Goal: Task Accomplishment & Management: Manage account settings

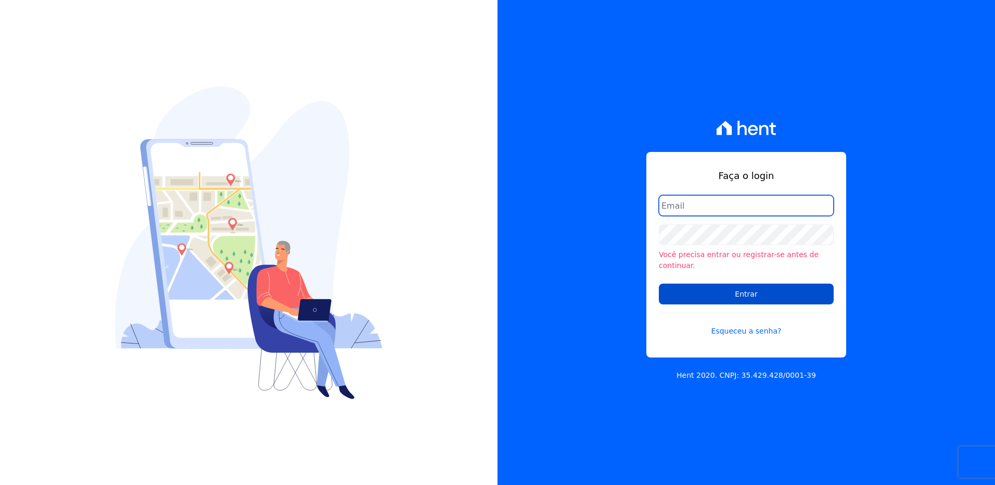
type input "[PERSON_NAME][EMAIL_ADDRESS][PERSON_NAME][DOMAIN_NAME]"
click at [728, 290] on input "Entrar" at bounding box center [746, 294] width 175 height 21
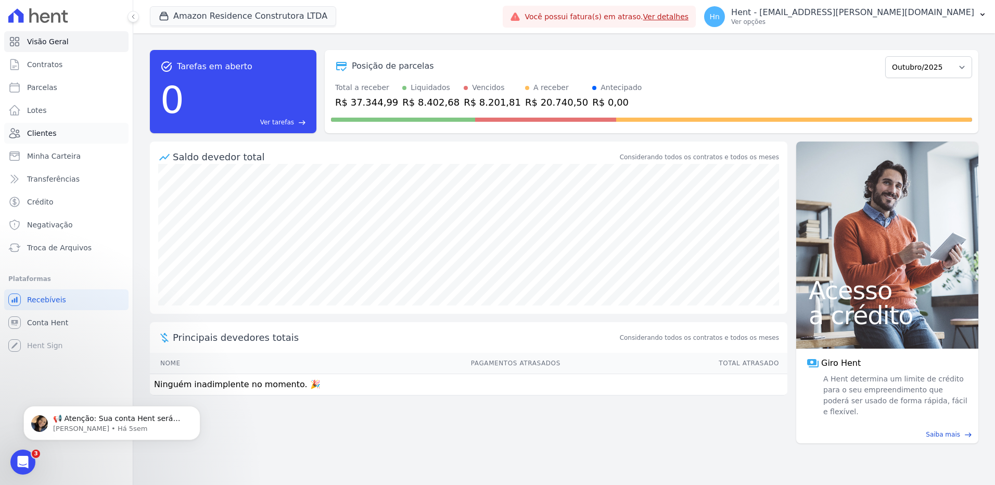
click at [68, 133] on link "Clientes" at bounding box center [66, 133] width 124 height 21
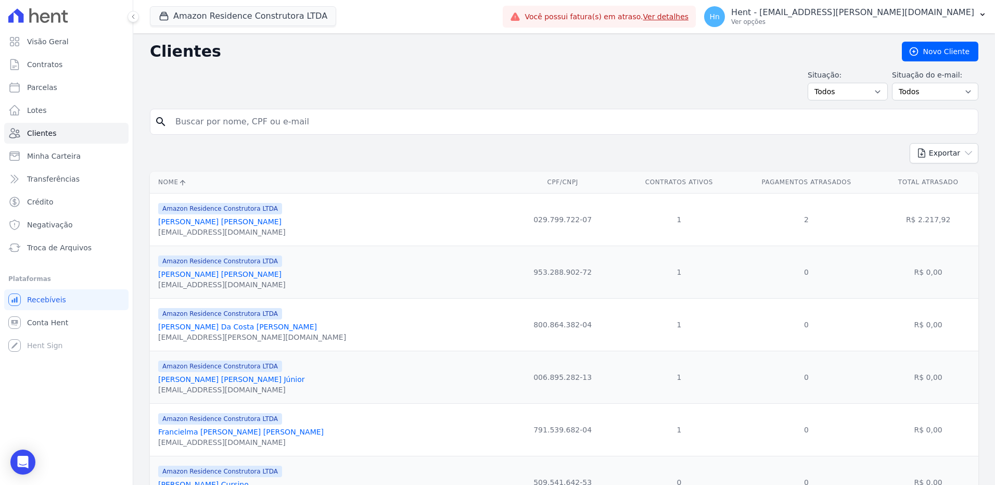
click at [237, 224] on link "[PERSON_NAME] [PERSON_NAME]" at bounding box center [219, 222] width 123 height 8
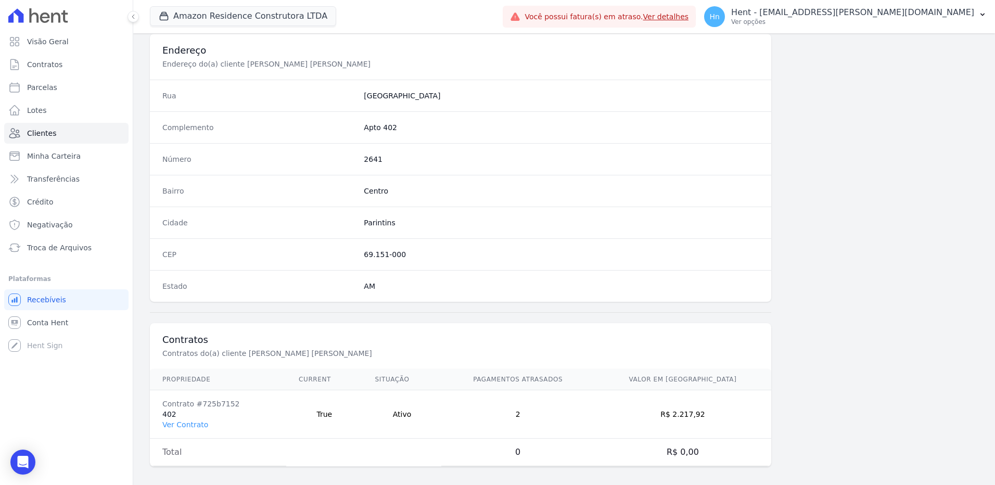
scroll to position [489, 0]
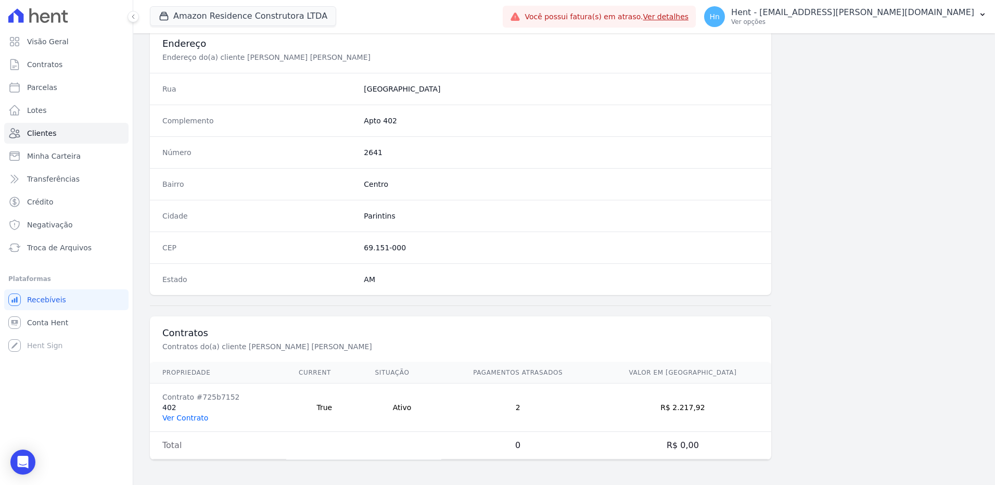
click at [186, 420] on link "Ver Contrato" at bounding box center [185, 418] width 46 height 8
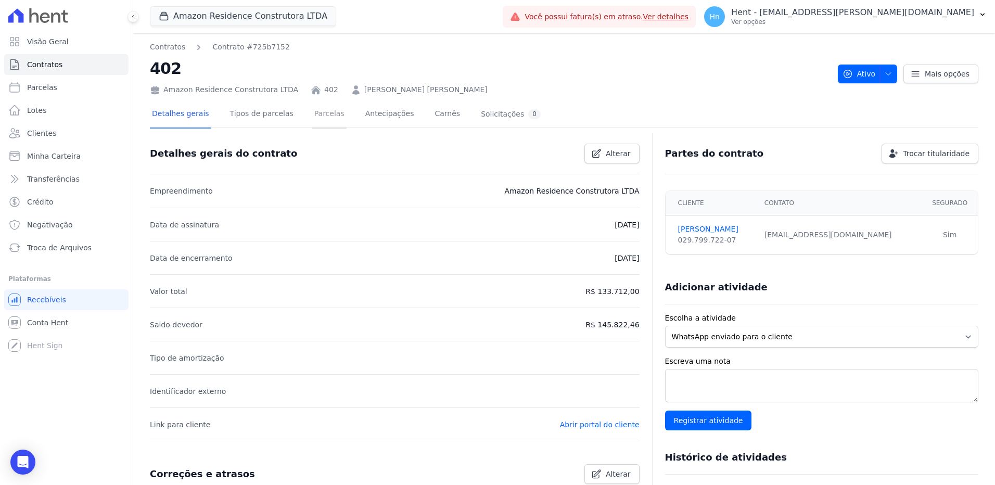
click at [317, 116] on link "Parcelas" at bounding box center [329, 115] width 34 height 28
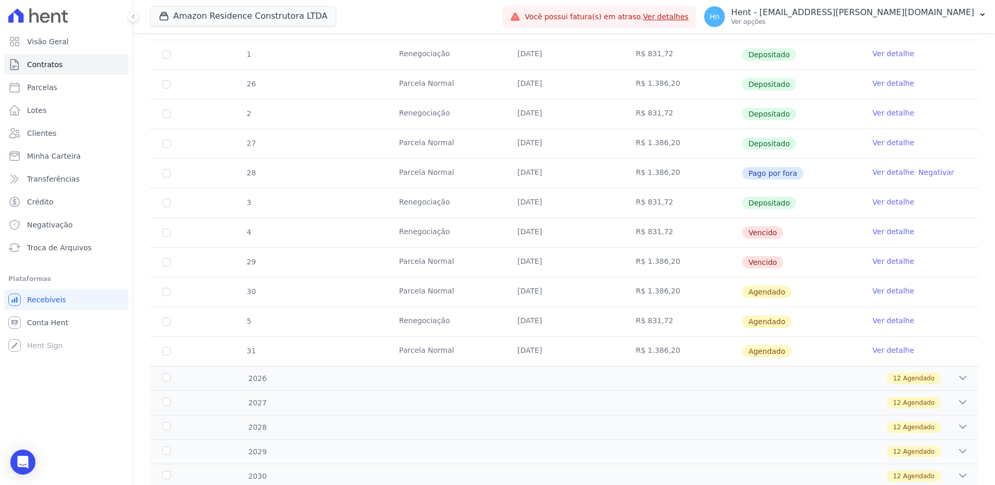
scroll to position [468, 0]
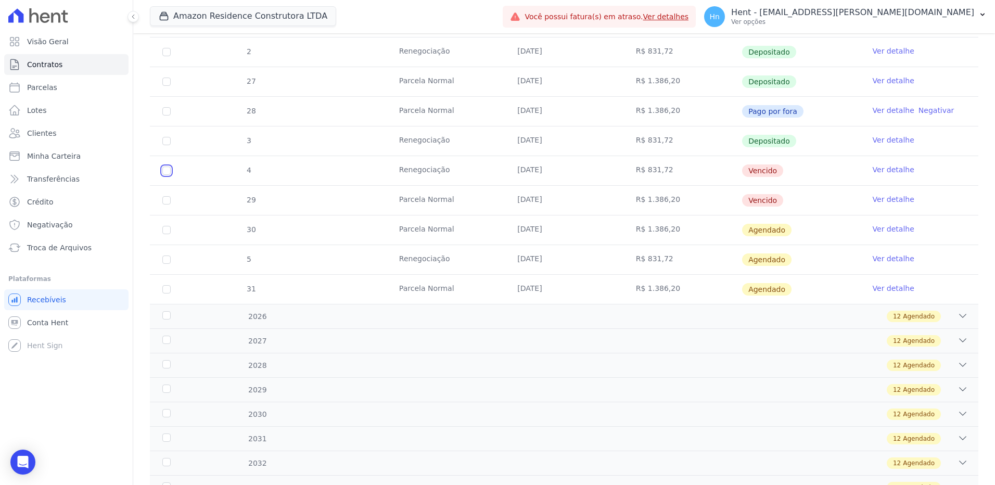
click at [167, 170] on input "checkbox" at bounding box center [166, 171] width 8 height 8
checkbox input "true"
click at [167, 201] on input "checkbox" at bounding box center [166, 200] width 8 height 8
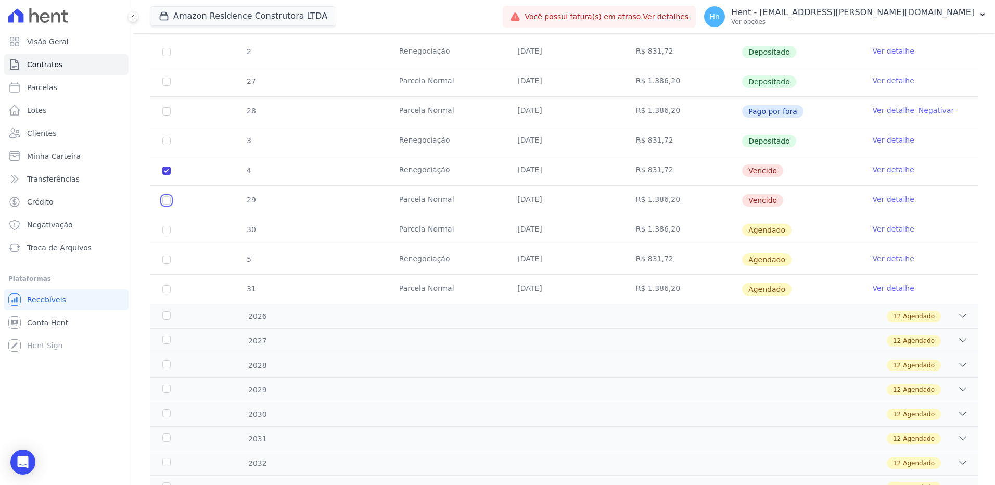
checkbox input "true"
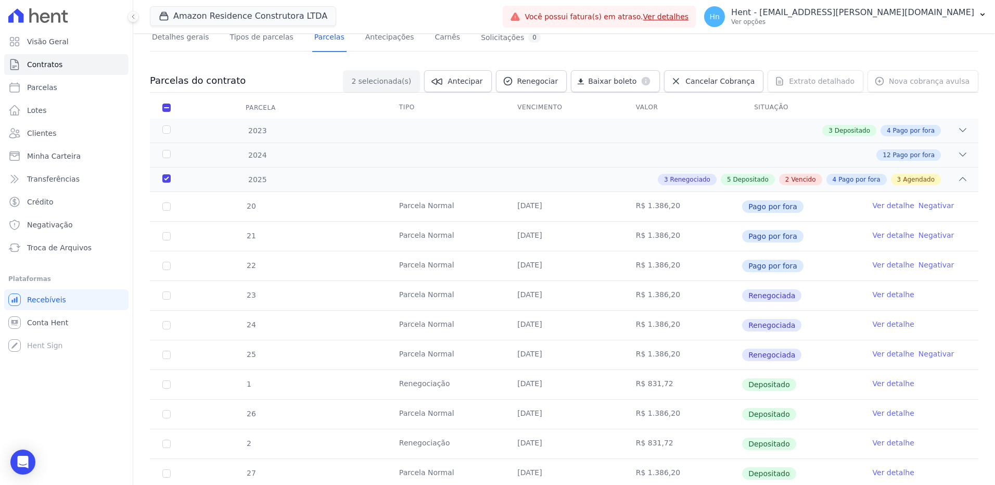
scroll to position [70, 0]
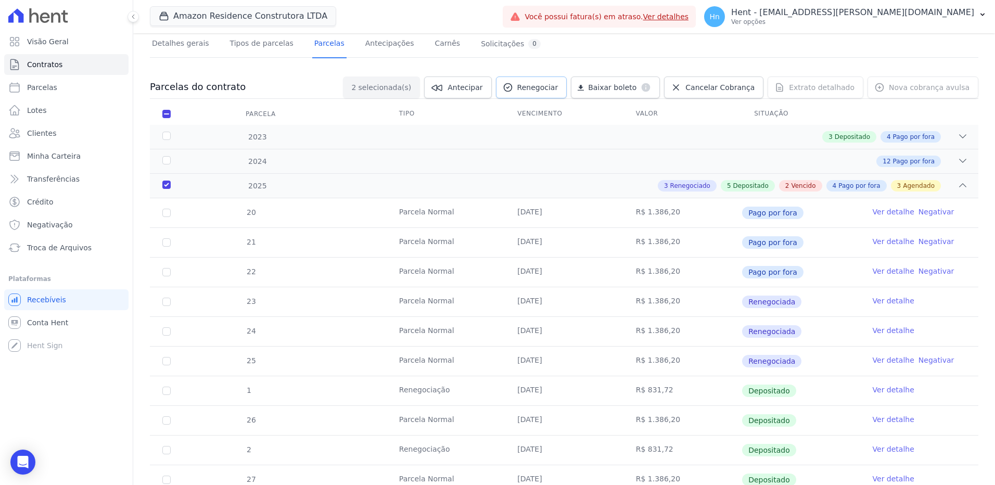
click at [558, 87] on span "Renegociar" at bounding box center [537, 87] width 41 height 10
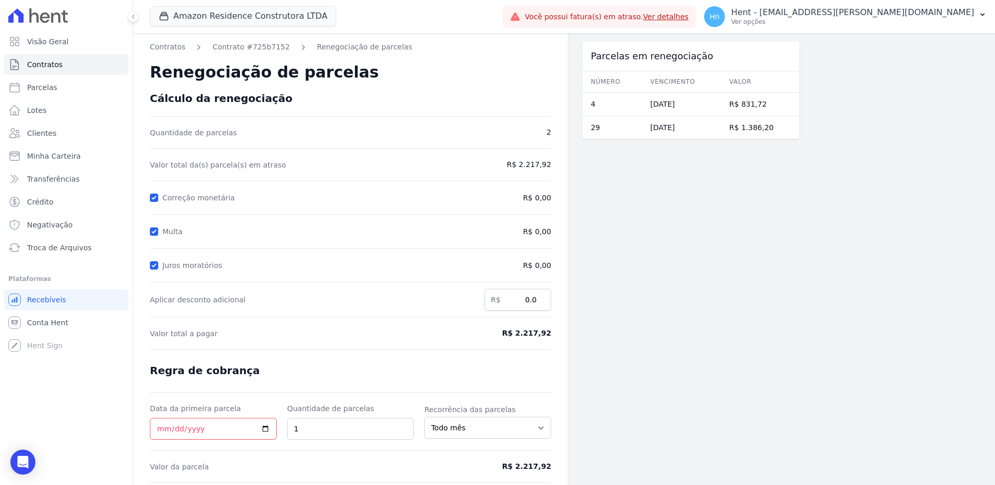
scroll to position [36, 0]
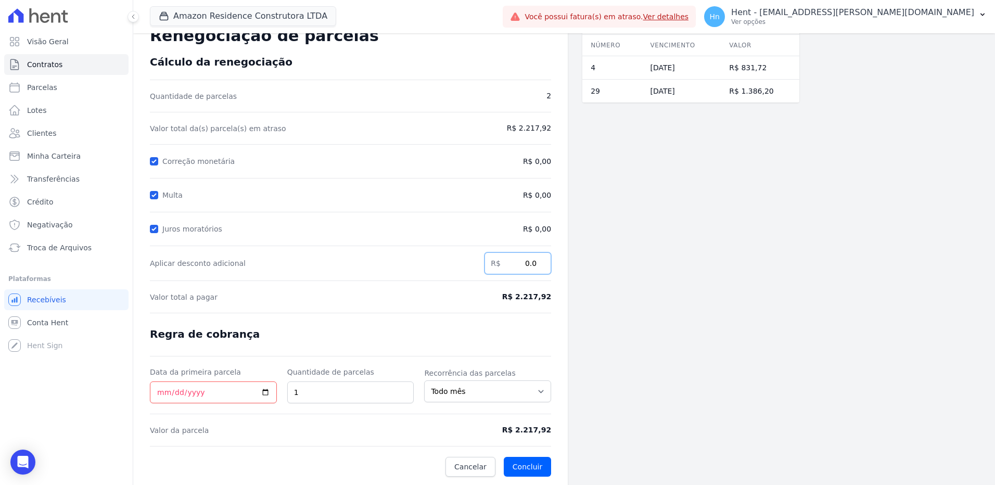
click at [517, 261] on input "0.0" at bounding box center [517, 263] width 67 height 22
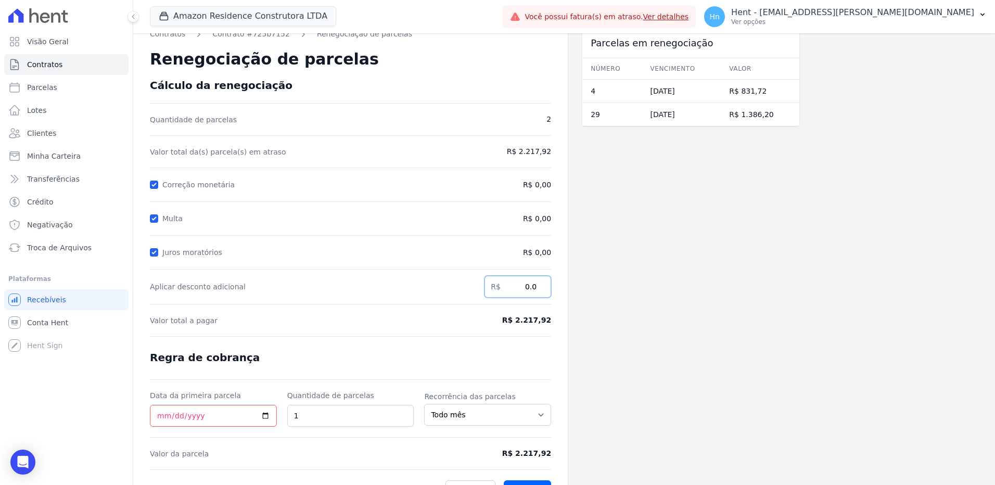
scroll to position [0, 0]
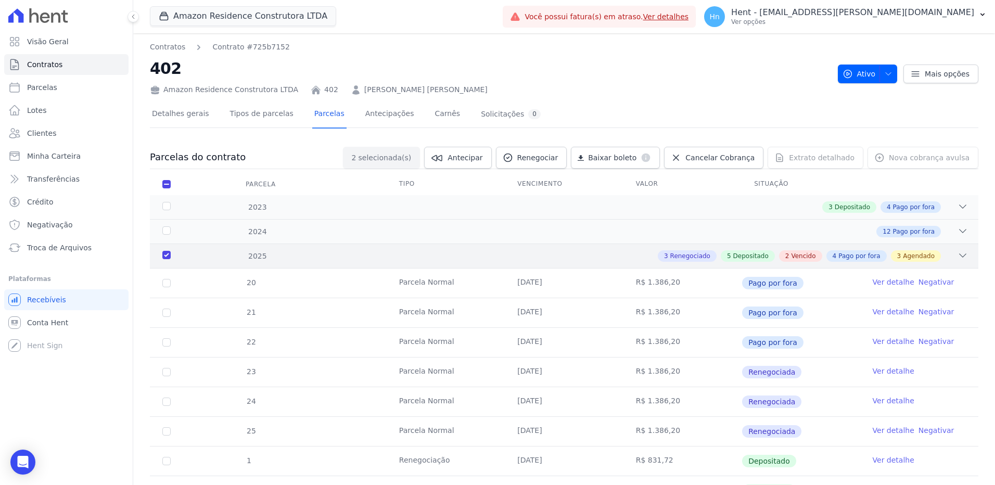
click at [169, 256] on div "2025" at bounding box center [197, 256] width 75 height 11
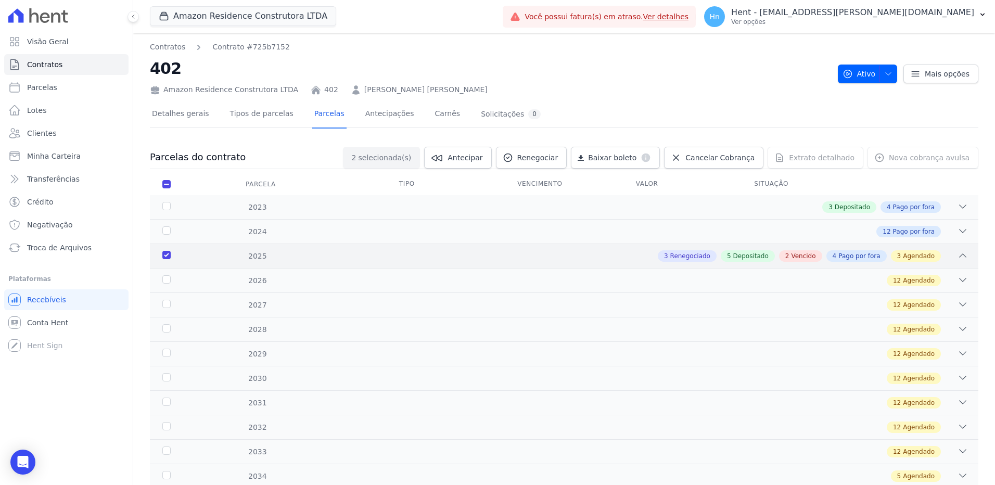
click at [166, 251] on div "2025" at bounding box center [197, 256] width 75 height 11
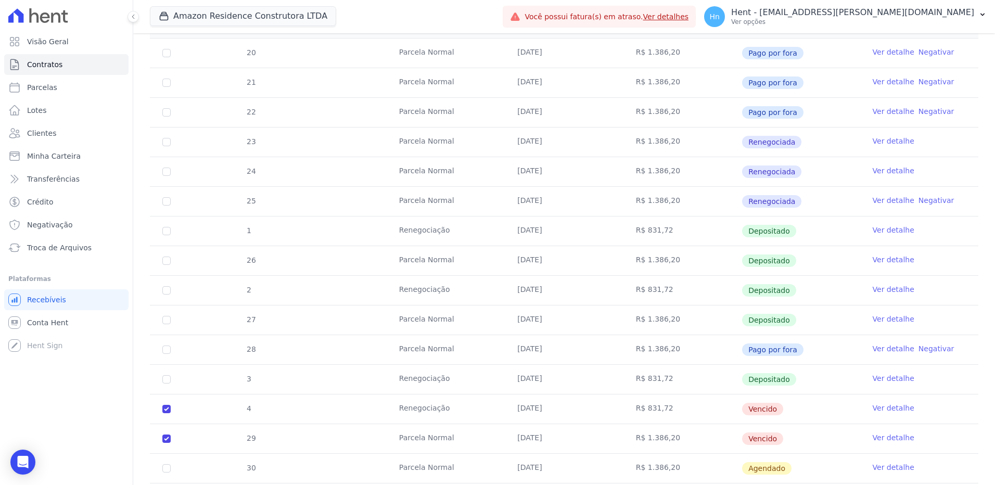
scroll to position [260, 0]
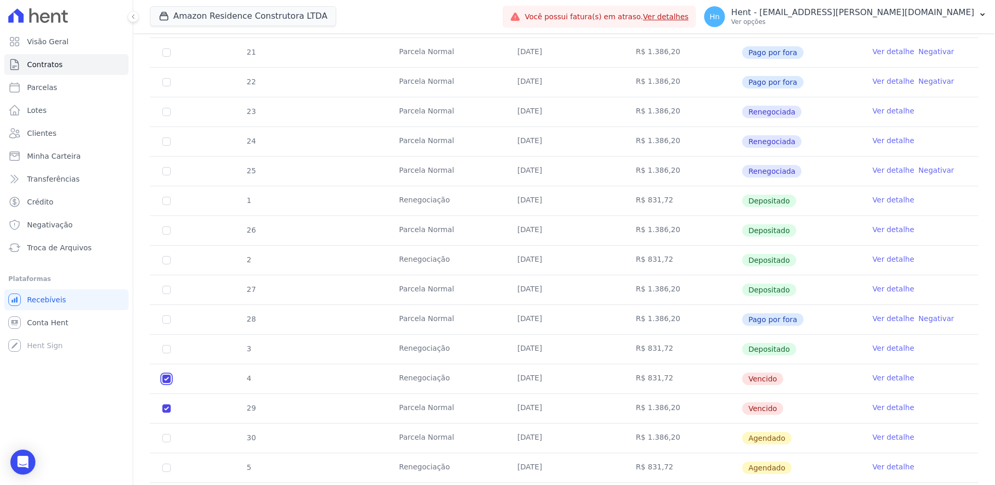
click at [166, 380] on input "checkbox" at bounding box center [166, 379] width 8 height 8
checkbox input "false"
checkbox input "true"
click at [169, 425] on td "30" at bounding box center [166, 438] width 33 height 29
click at [164, 400] on td "29" at bounding box center [166, 408] width 33 height 29
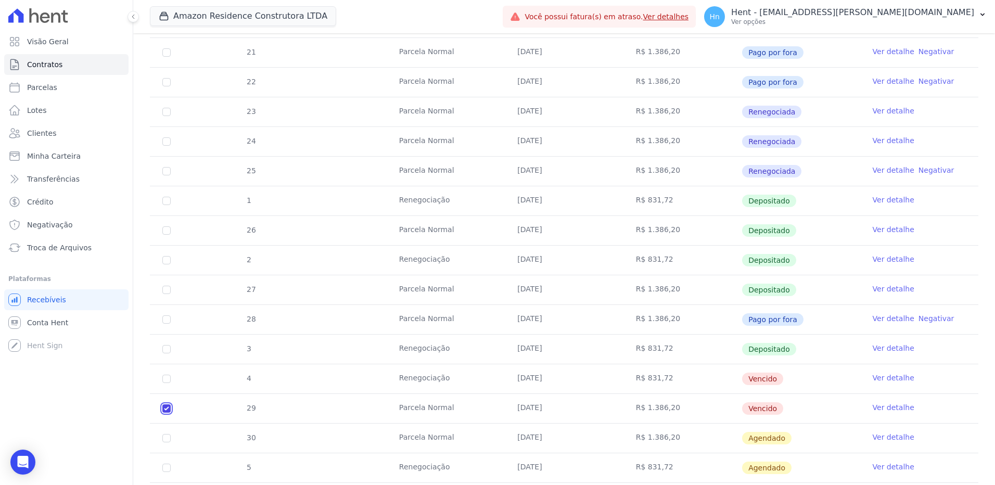
click at [166, 407] on input "checkbox" at bounding box center [166, 408] width 8 height 8
checkbox input "false"
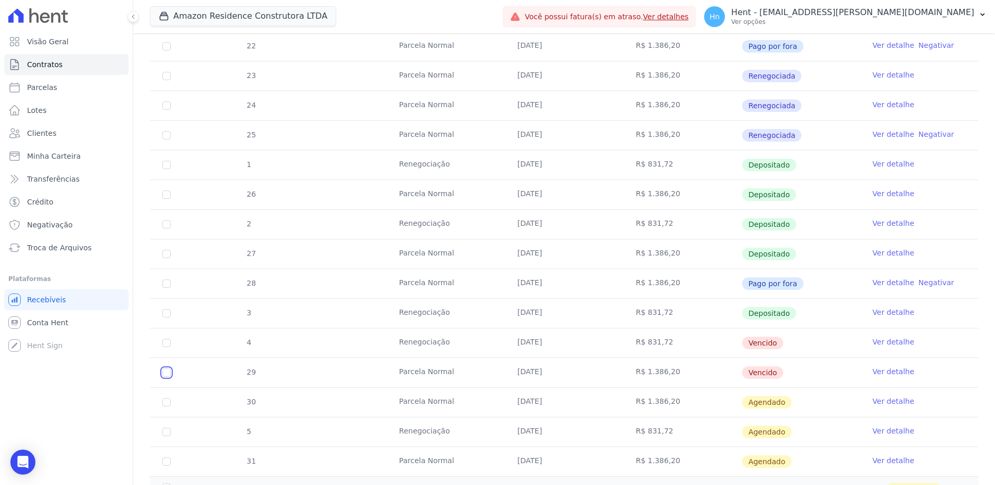
scroll to position [468, 0]
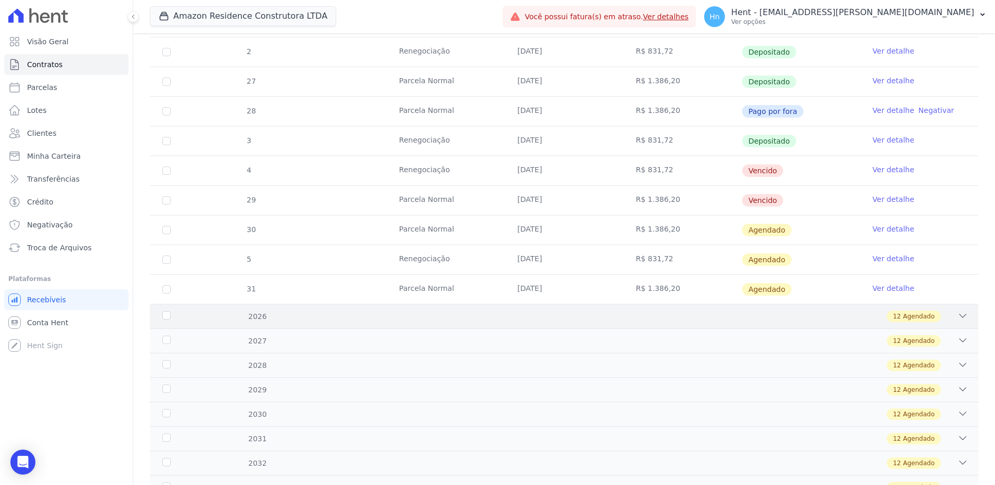
click at [164, 314] on div "2026" at bounding box center [197, 316] width 75 height 11
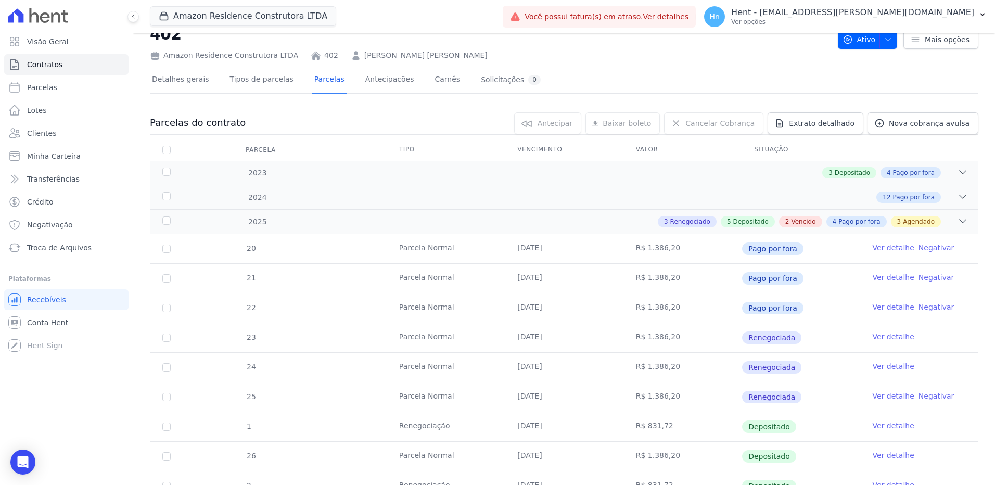
scroll to position [52, 0]
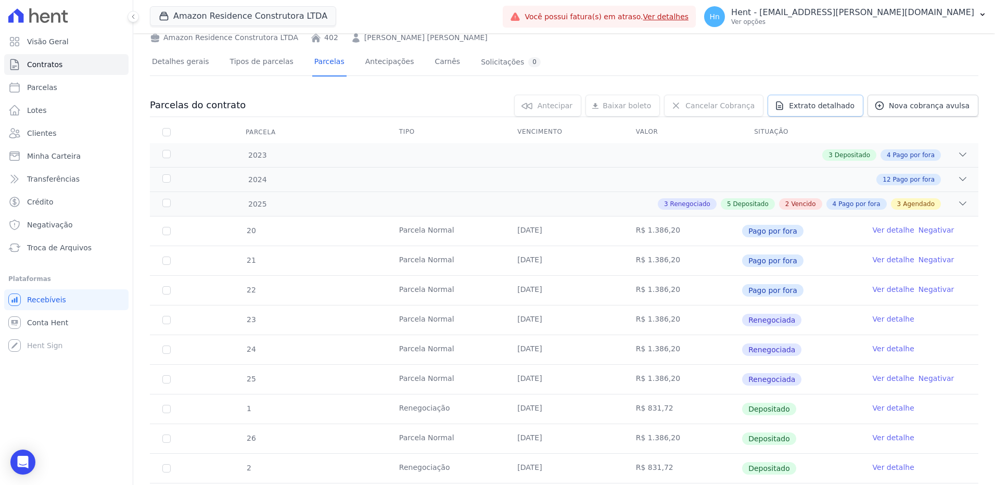
click at [836, 111] on link "Extrato detalhado" at bounding box center [816, 106] width 96 height 22
click at [941, 111] on span "Exportar PDF" at bounding box center [961, 106] width 55 height 10
